Goal: Communication & Community: Answer question/provide support

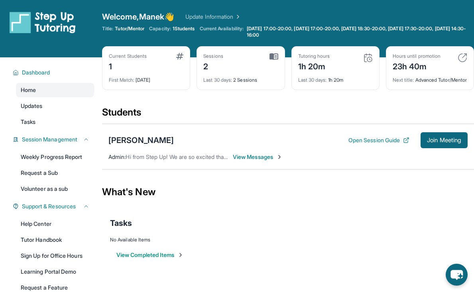
click at [262, 161] on span "View Messages" at bounding box center [258, 157] width 50 height 8
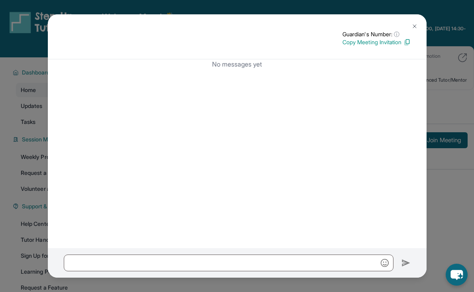
click at [411, 24] on img at bounding box center [414, 26] width 6 height 6
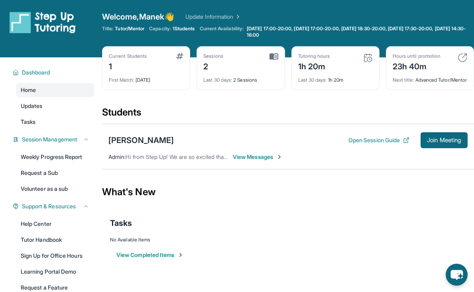
click at [261, 161] on span "View Messages" at bounding box center [258, 157] width 50 height 8
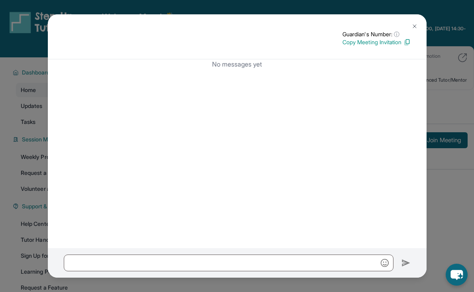
click at [413, 25] on img at bounding box center [414, 26] width 6 height 6
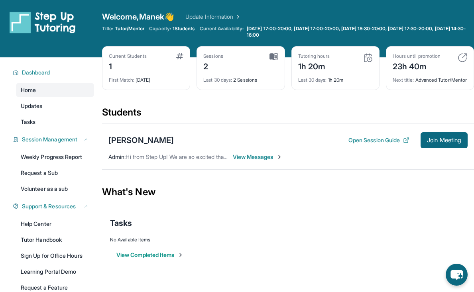
click at [121, 160] on span "Admin :" at bounding box center [116, 157] width 17 height 7
click at [252, 161] on span "View Messages" at bounding box center [258, 157] width 50 height 8
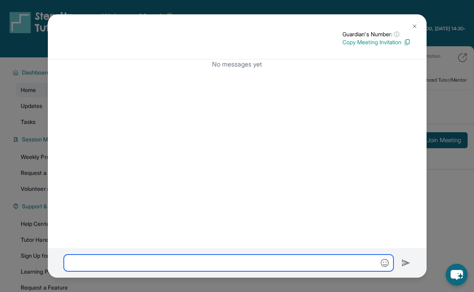
click at [188, 258] on input "text" at bounding box center [229, 263] width 330 height 17
type input "**********"
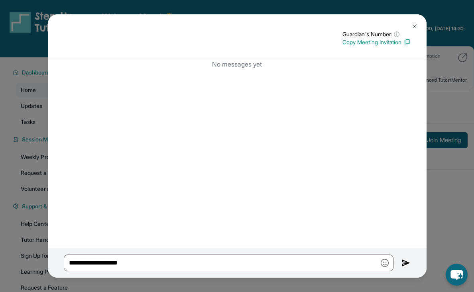
click at [404, 268] on img at bounding box center [406, 263] width 9 height 10
click at [401, 260] on div "**********" at bounding box center [237, 263] width 379 height 30
click at [403, 261] on img at bounding box center [406, 263] width 9 height 10
click at [402, 261] on img at bounding box center [406, 263] width 9 height 10
click at [402, 258] on img at bounding box center [406, 263] width 9 height 10
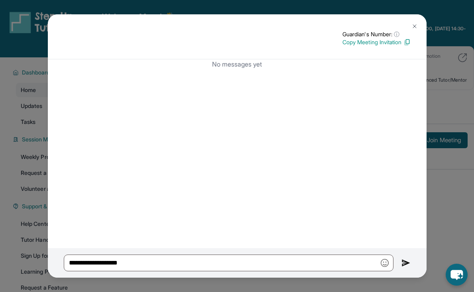
click at [410, 24] on button at bounding box center [415, 26] width 16 height 16
